Goal: Find specific page/section: Find specific page/section

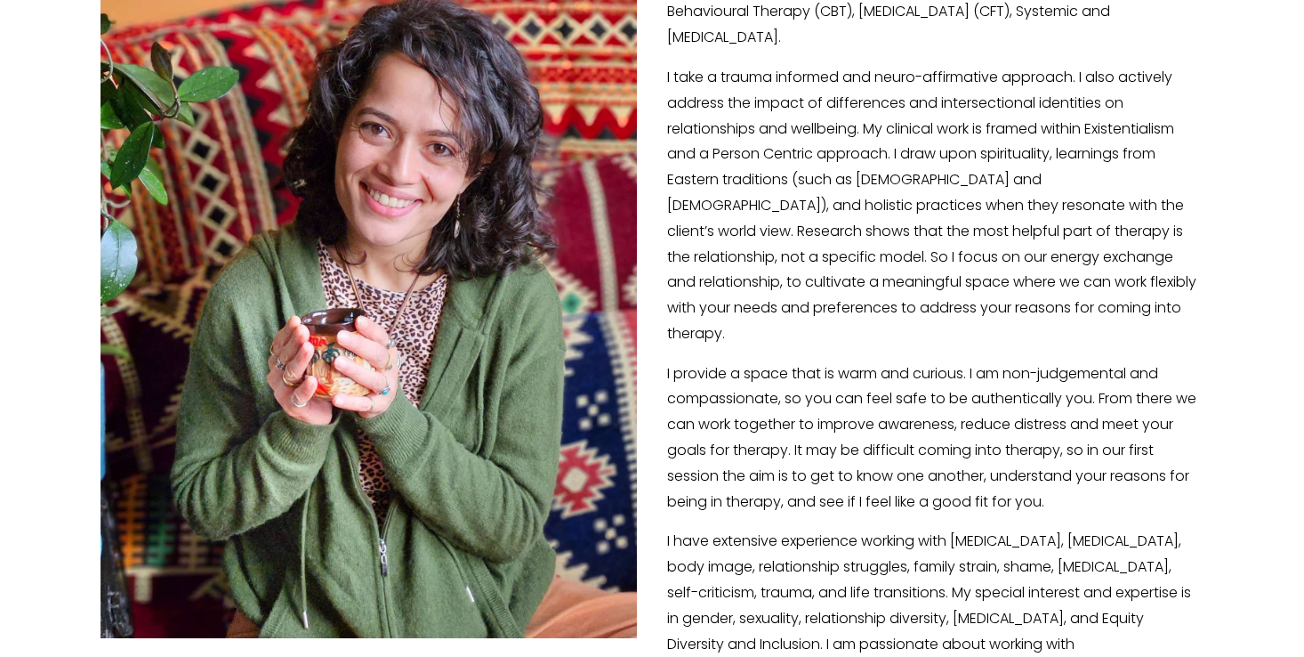
scroll to position [450, 0]
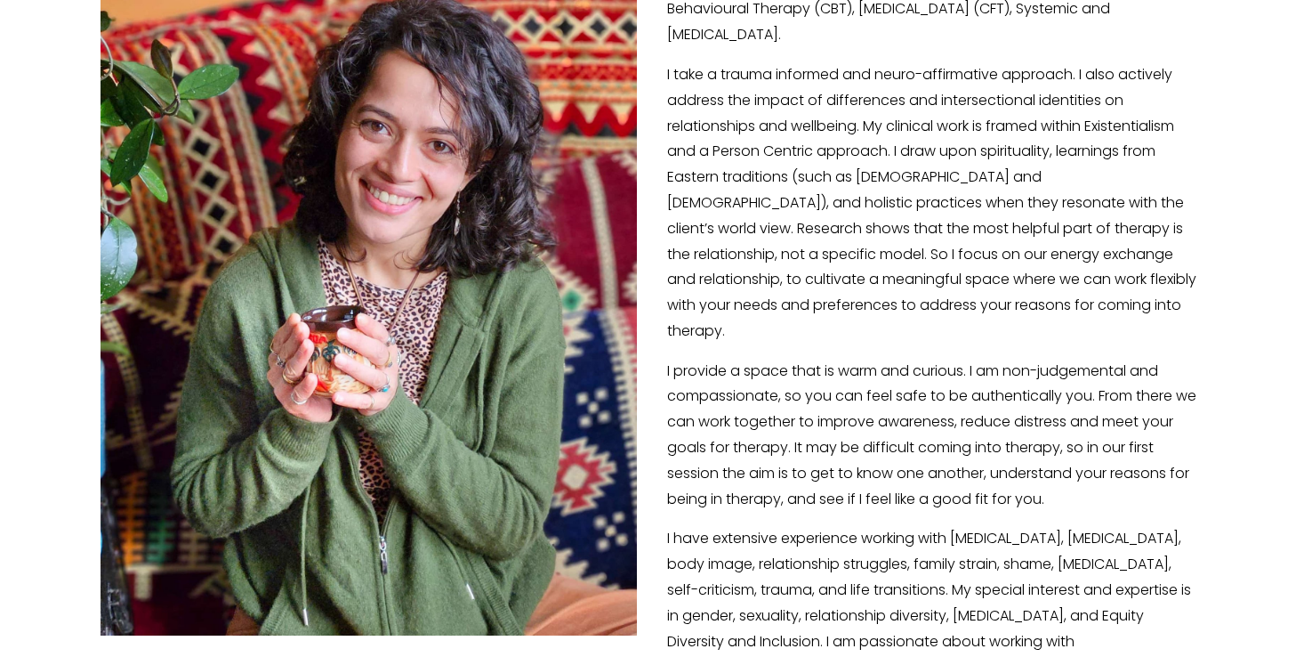
click at [1059, 329] on div "I am a clinical psychologist with over 10 years of experience of working in the…" at bounding box center [652, 358] width 1103 height 877
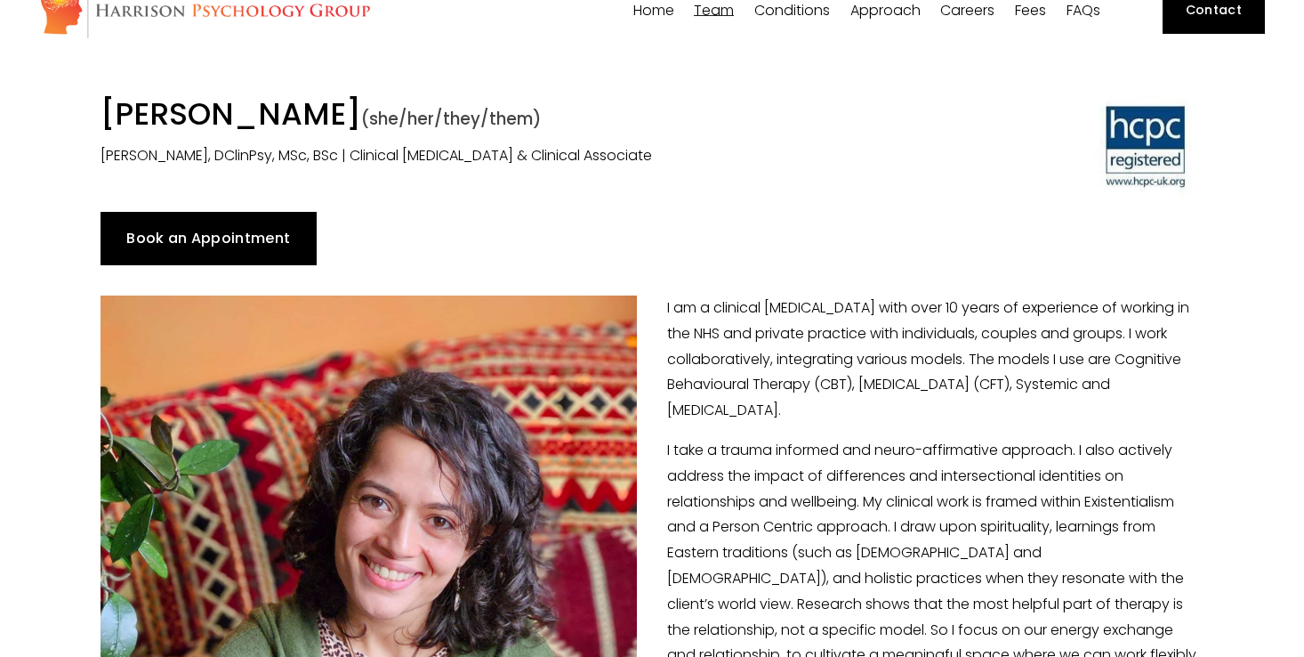
scroll to position [95, 0]
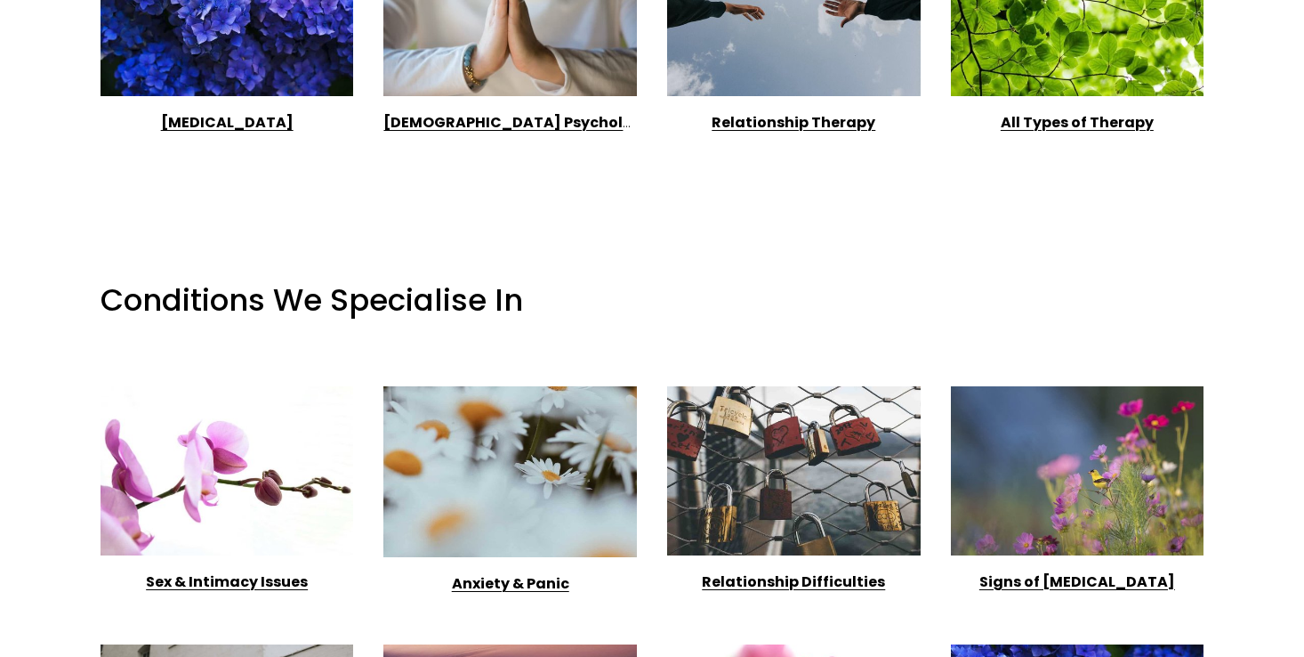
scroll to position [1740, 0]
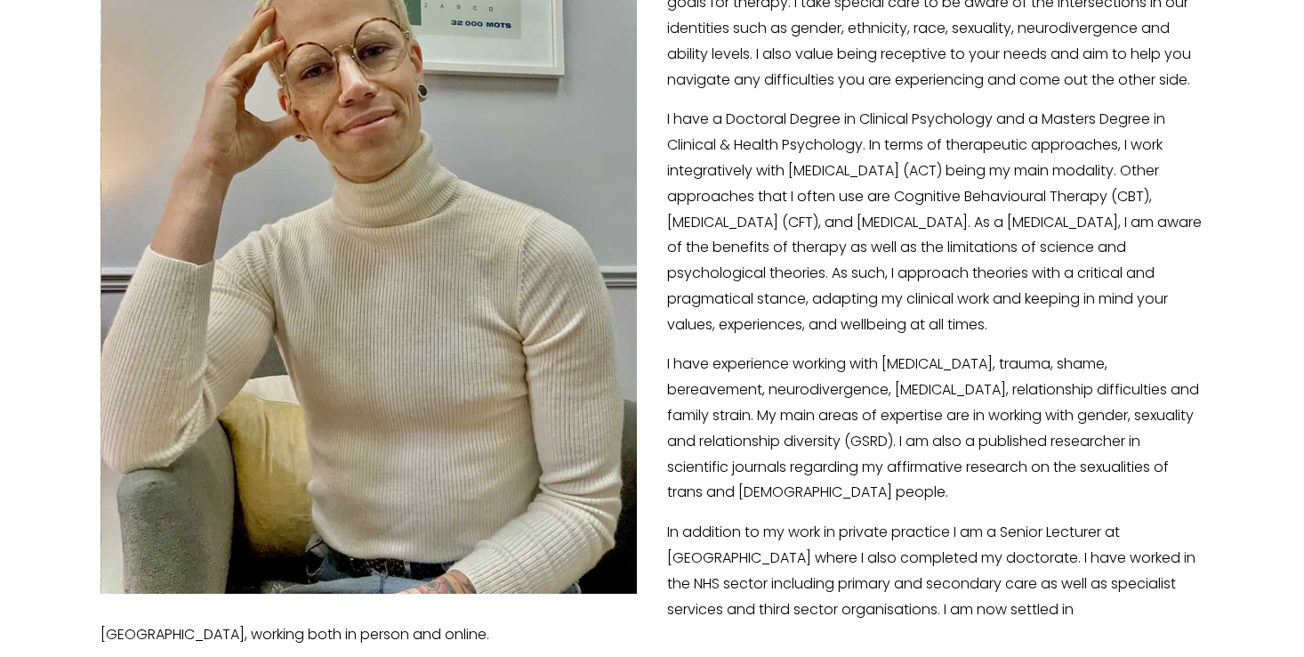
scroll to position [485, 0]
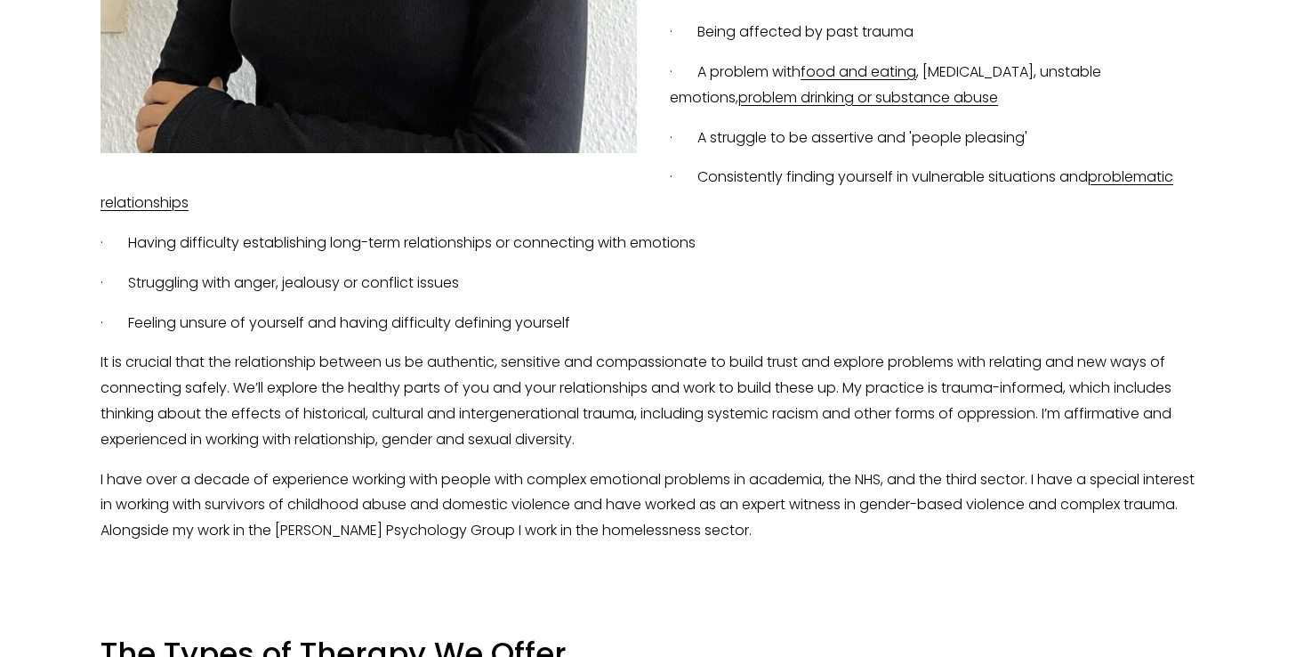
scroll to position [927, 0]
